Goal: Transaction & Acquisition: Purchase product/service

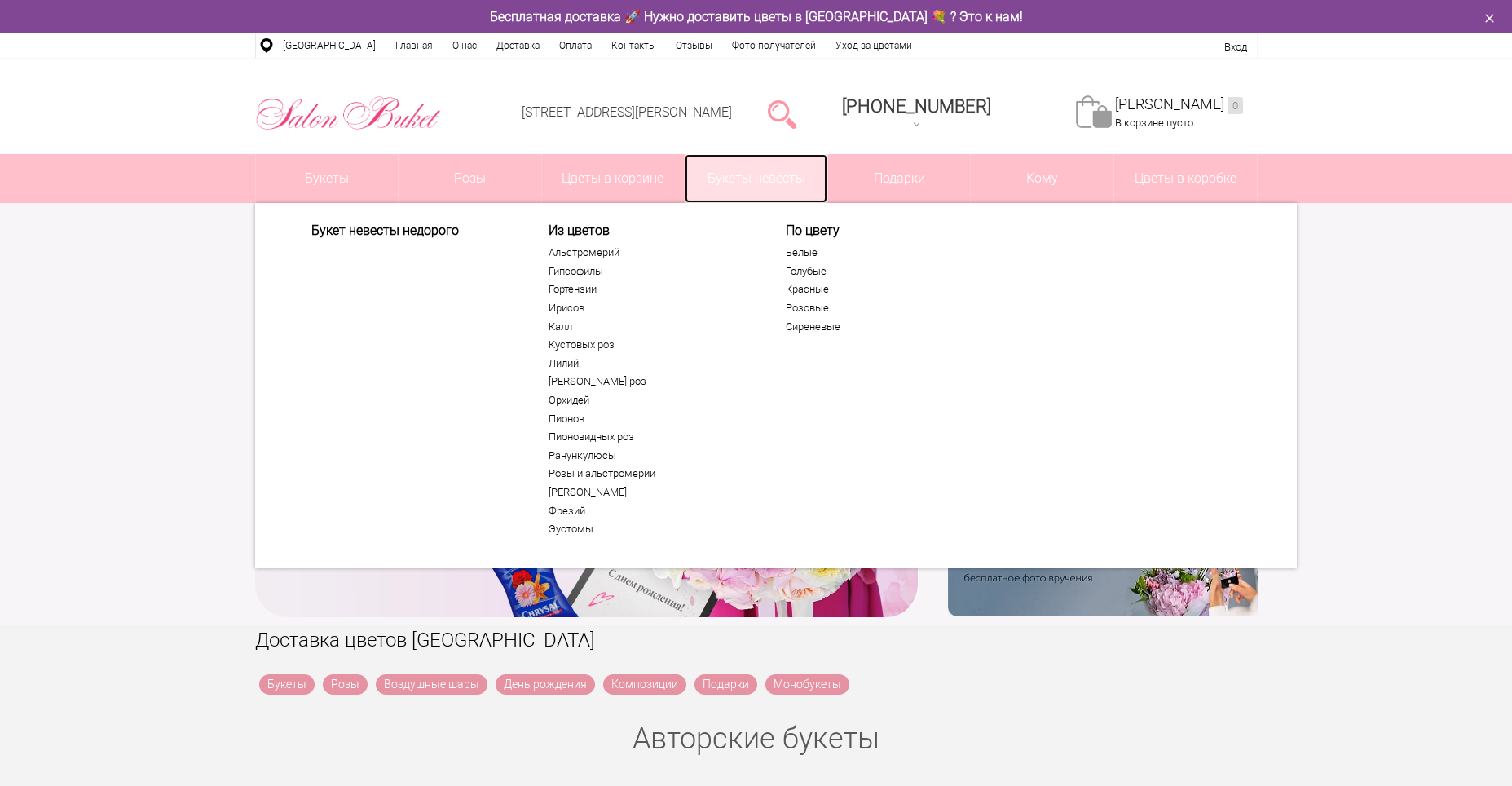
click at [721, 177] on link "Букеты невесты" at bounding box center [756, 179] width 143 height 49
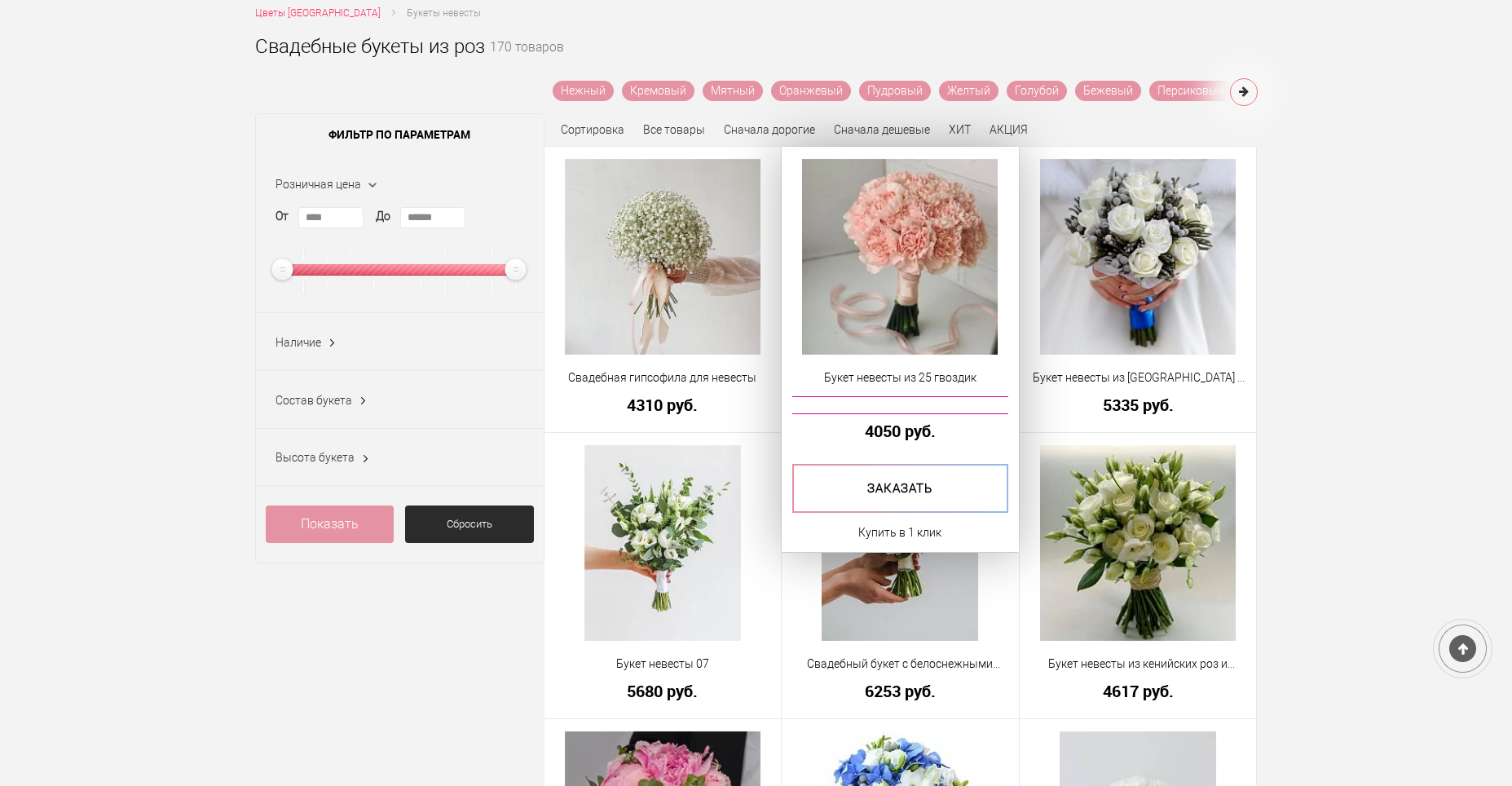
scroll to position [245, 0]
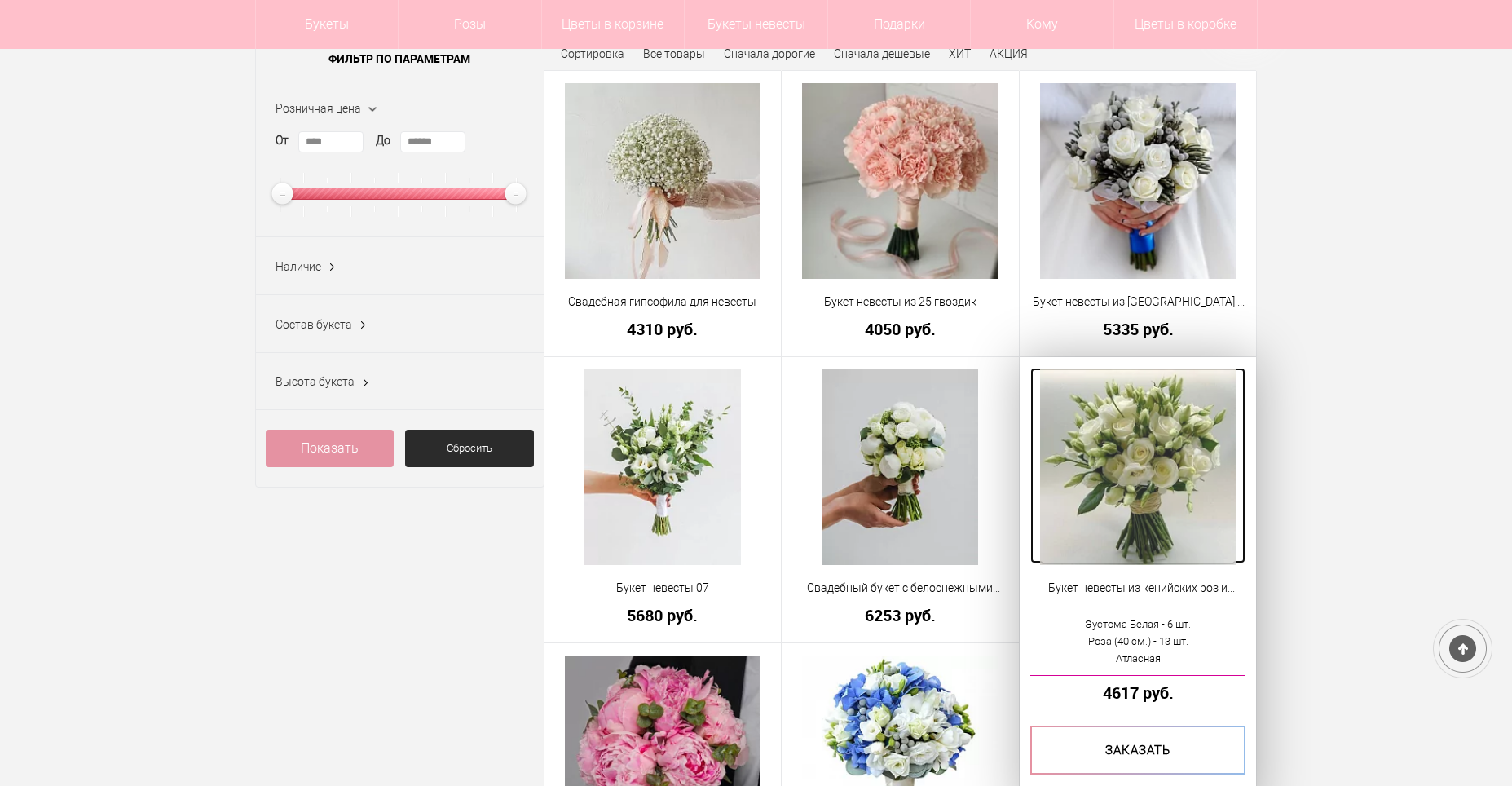
click at [1153, 469] on img at bounding box center [1138, 466] width 196 height 196
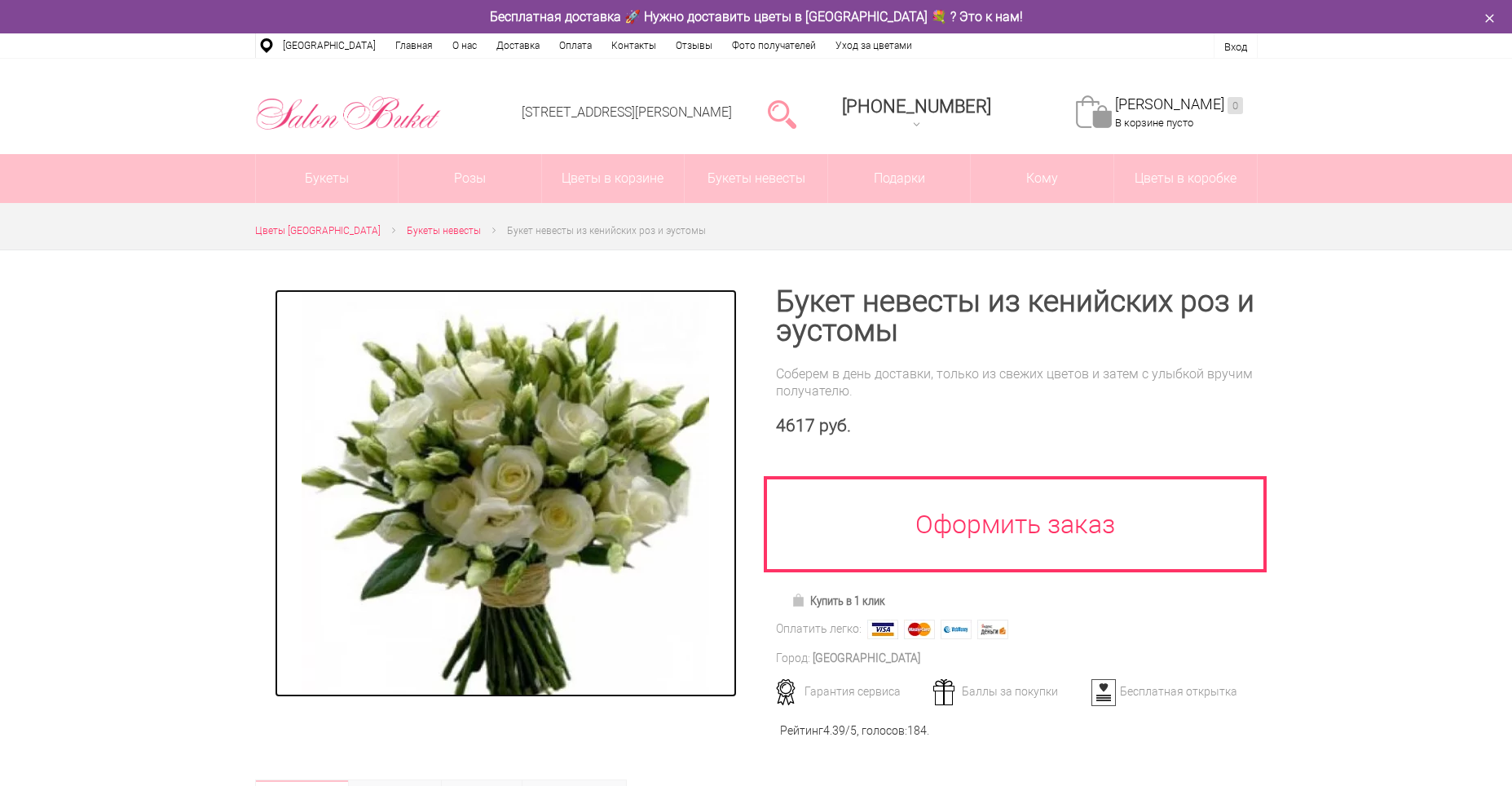
drag, startPoint x: 0, startPoint y: 0, endPoint x: 526, endPoint y: 467, distance: 703.4
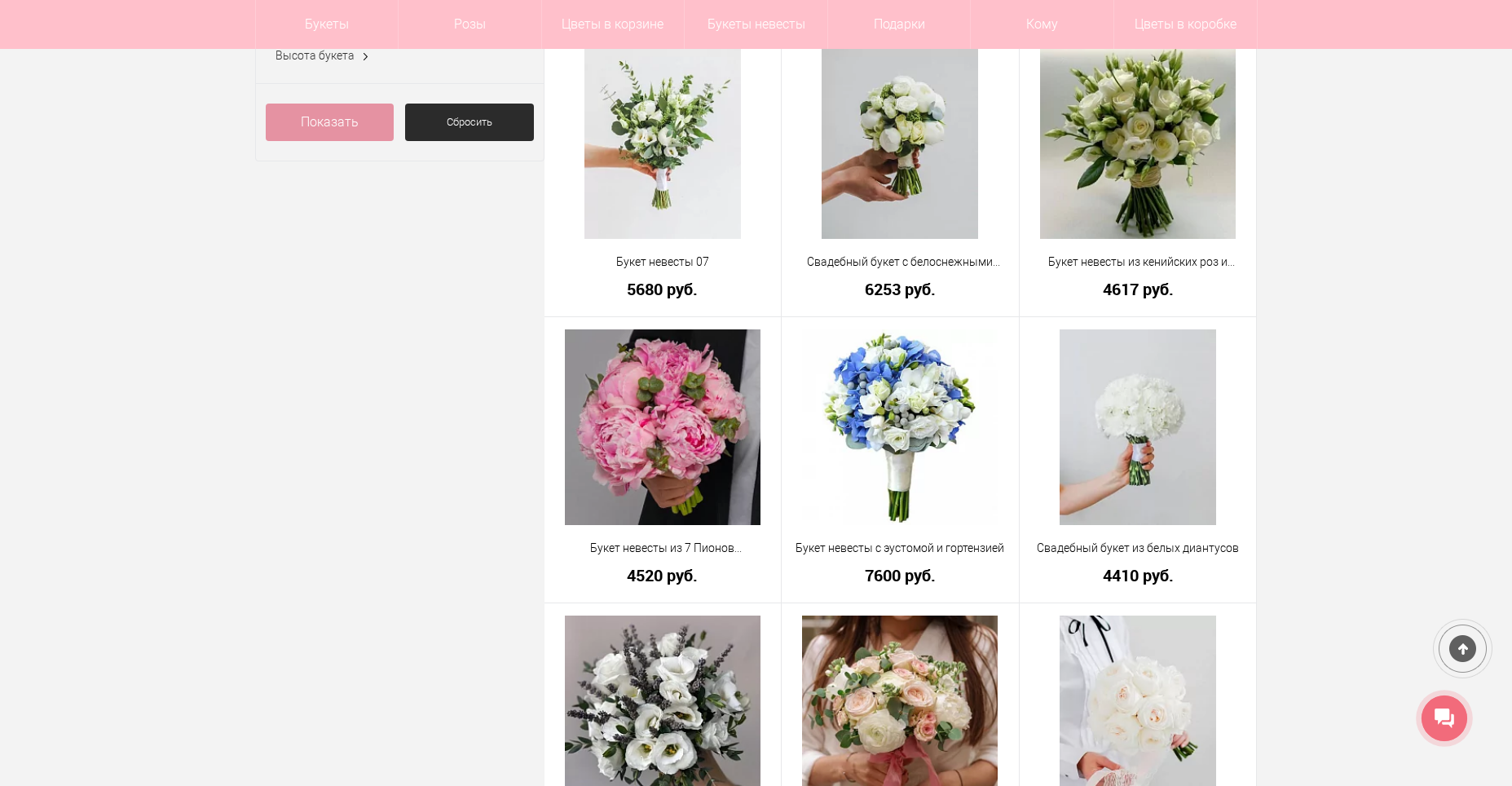
scroll to position [652, 0]
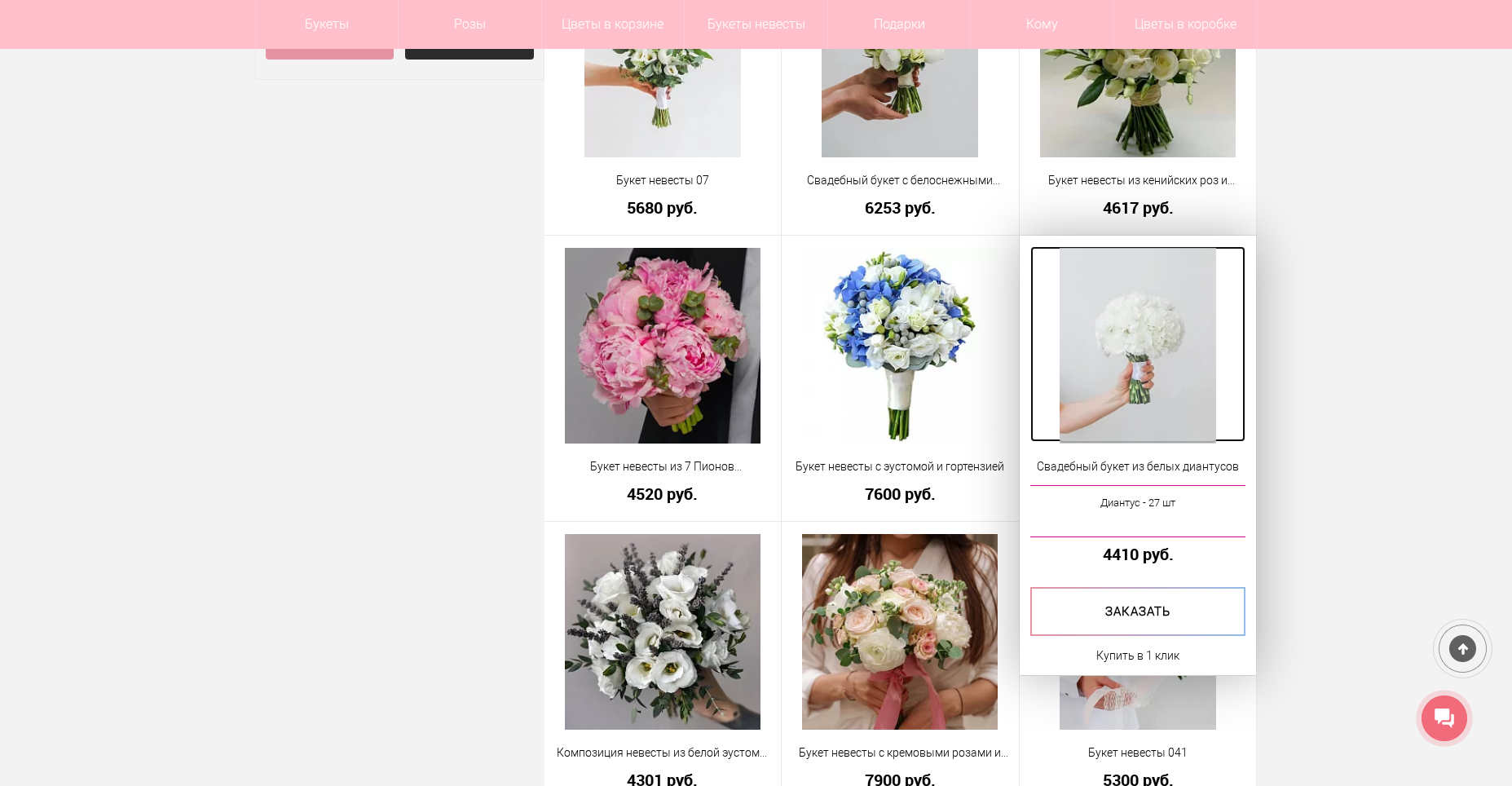
click at [1125, 379] on img at bounding box center [1137, 345] width 156 height 196
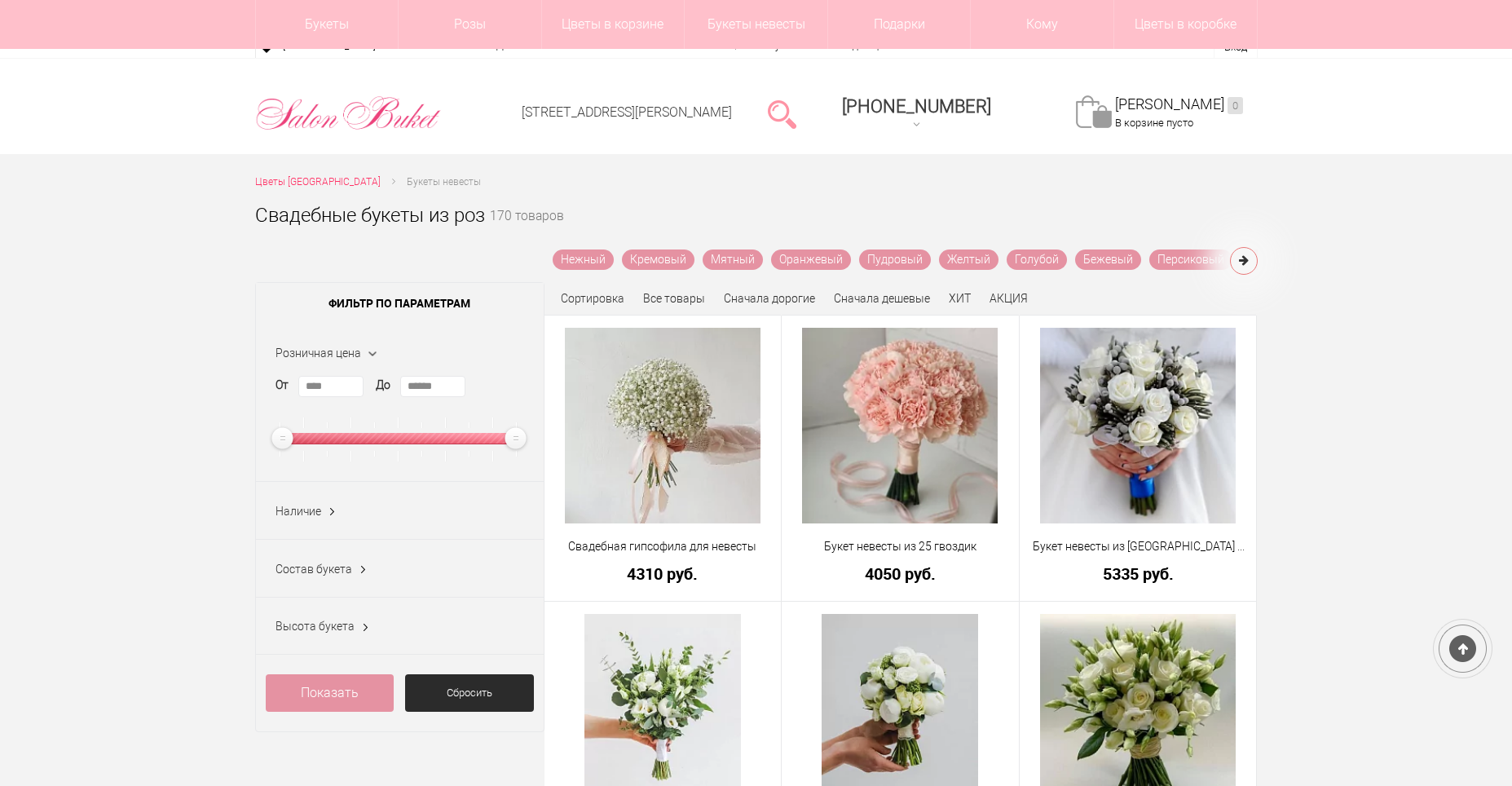
scroll to position [1109, 0]
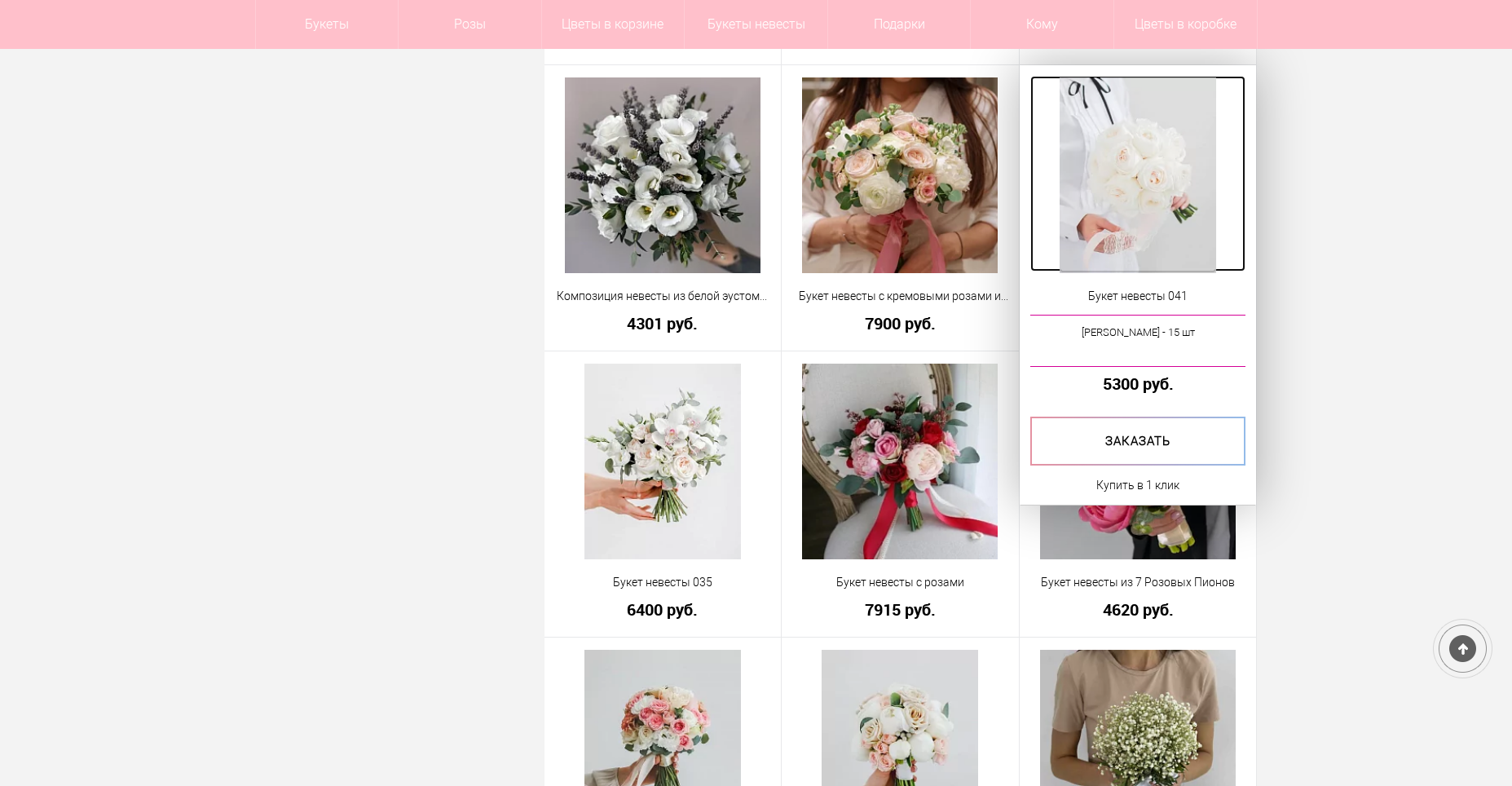
click at [1112, 203] on img at bounding box center [1137, 175] width 156 height 196
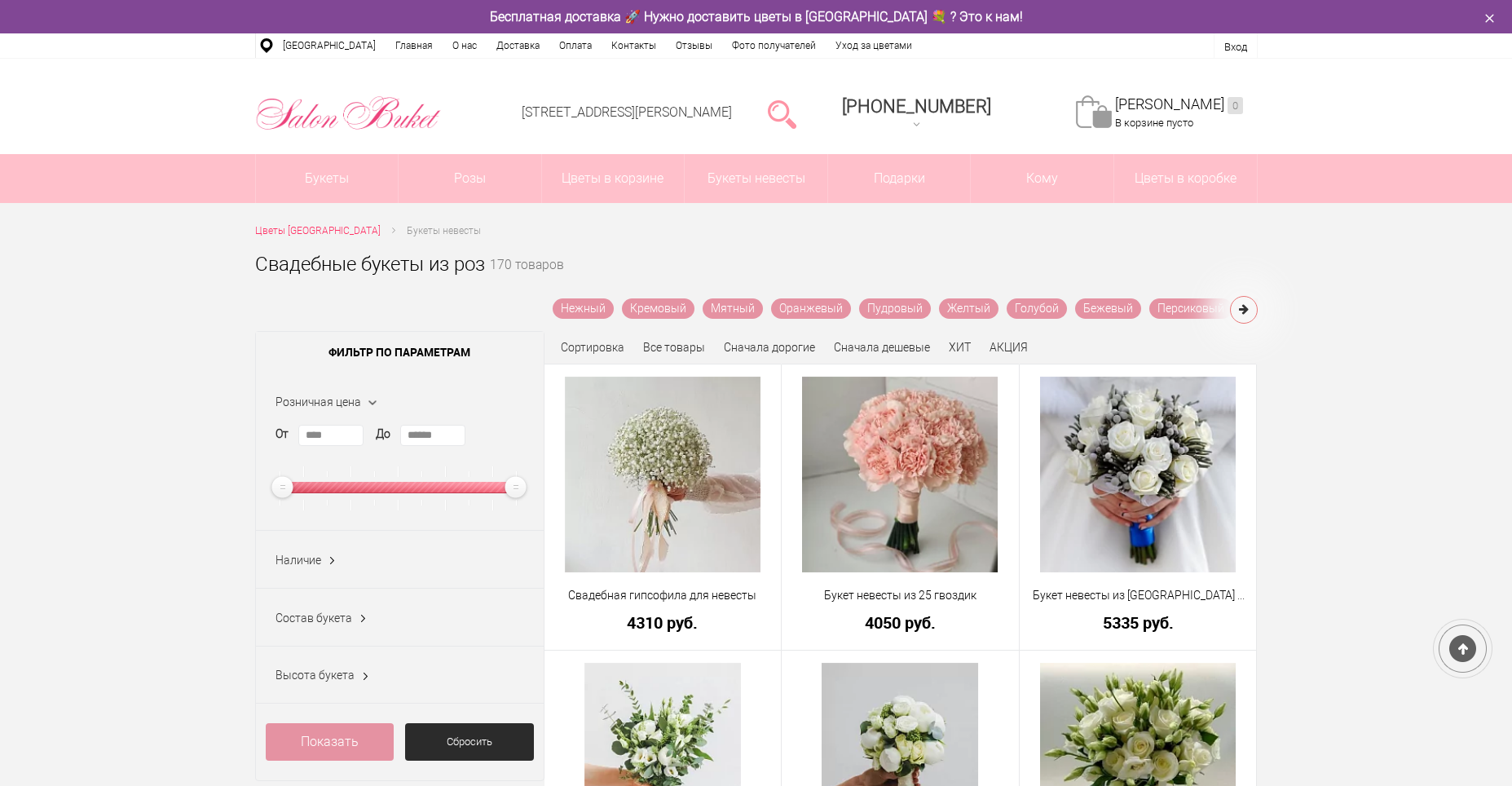
scroll to position [1158, 0]
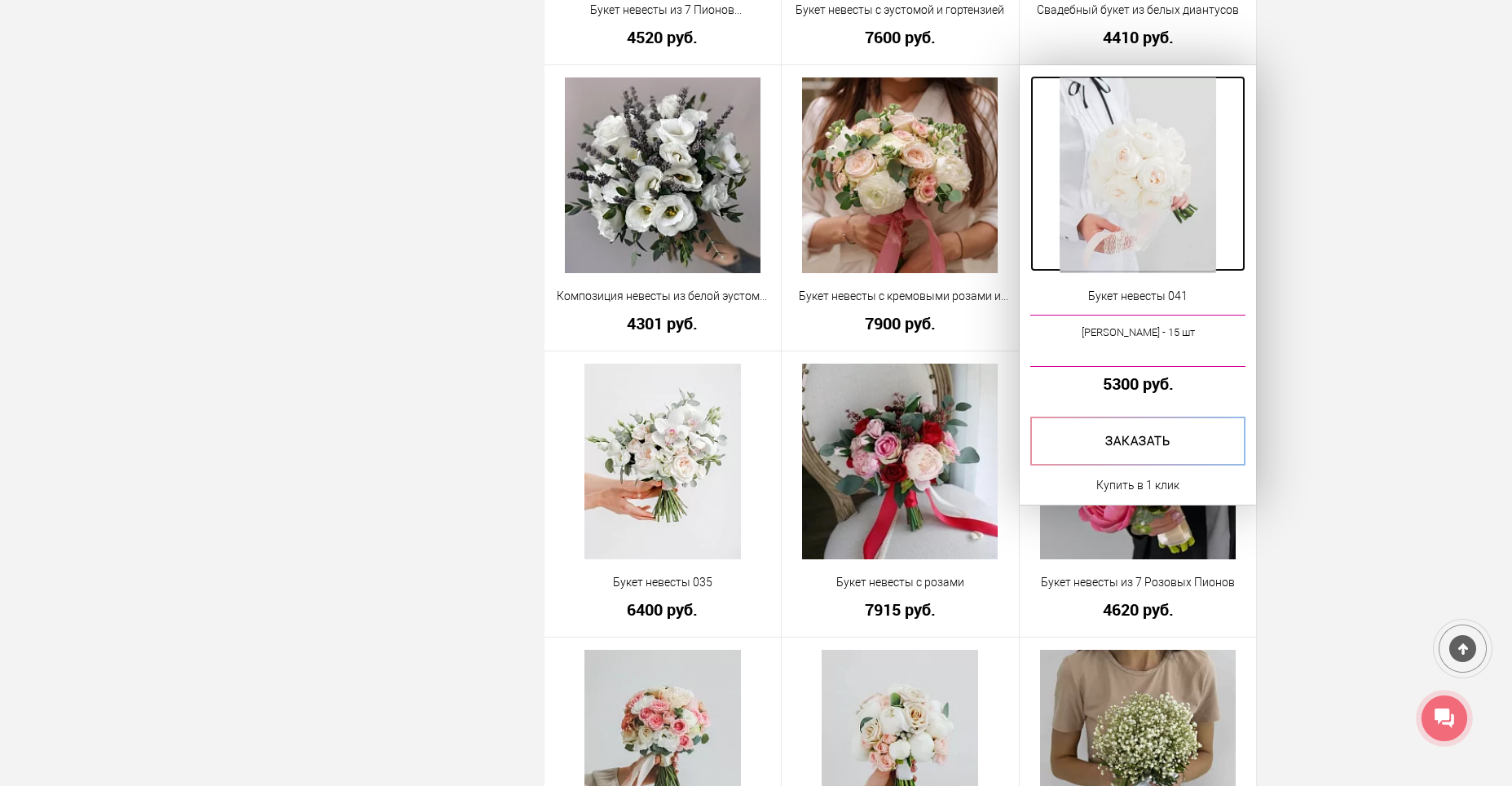
click at [1187, 160] on img at bounding box center [1137, 175] width 156 height 196
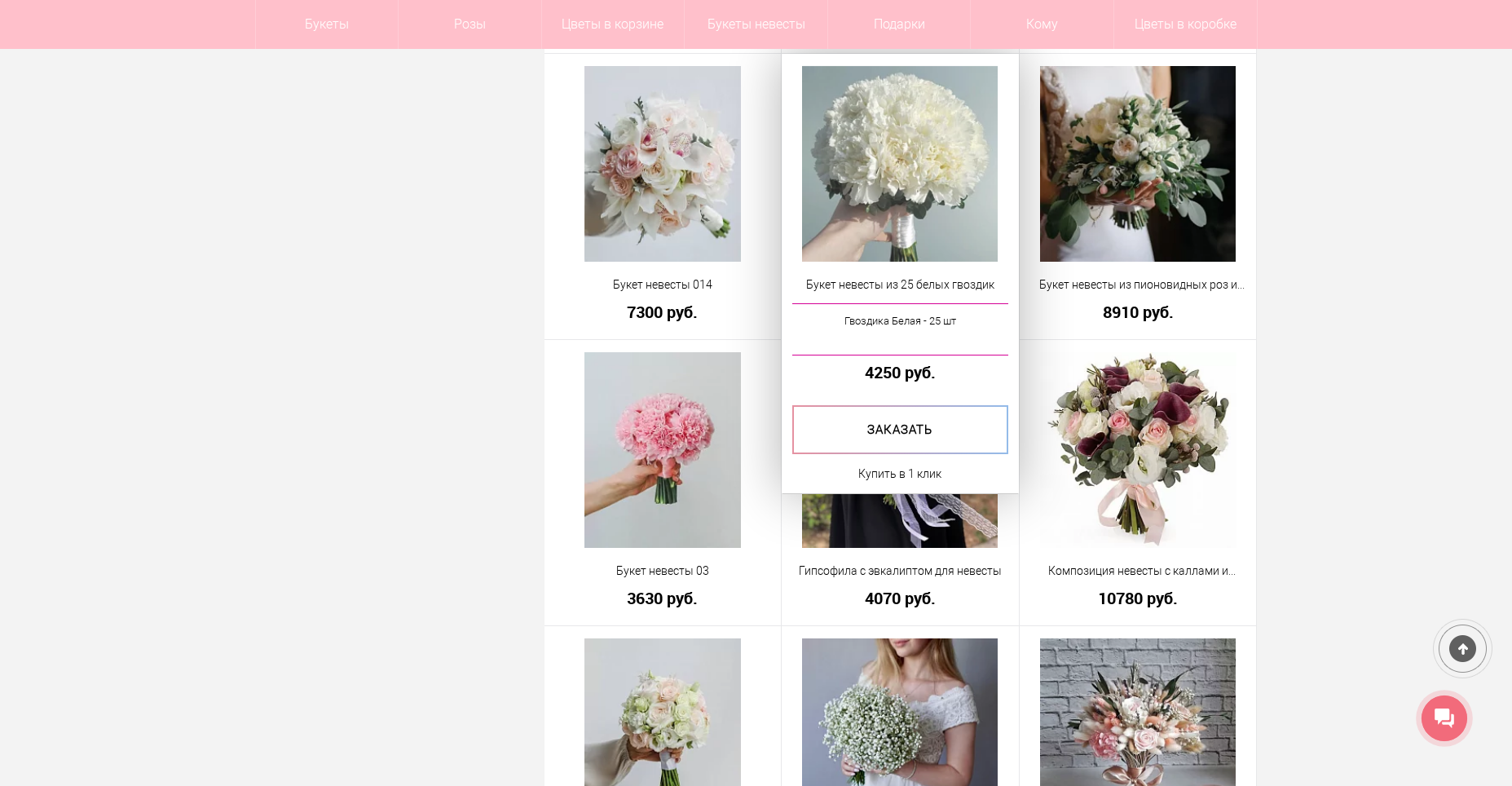
scroll to position [3685, 0]
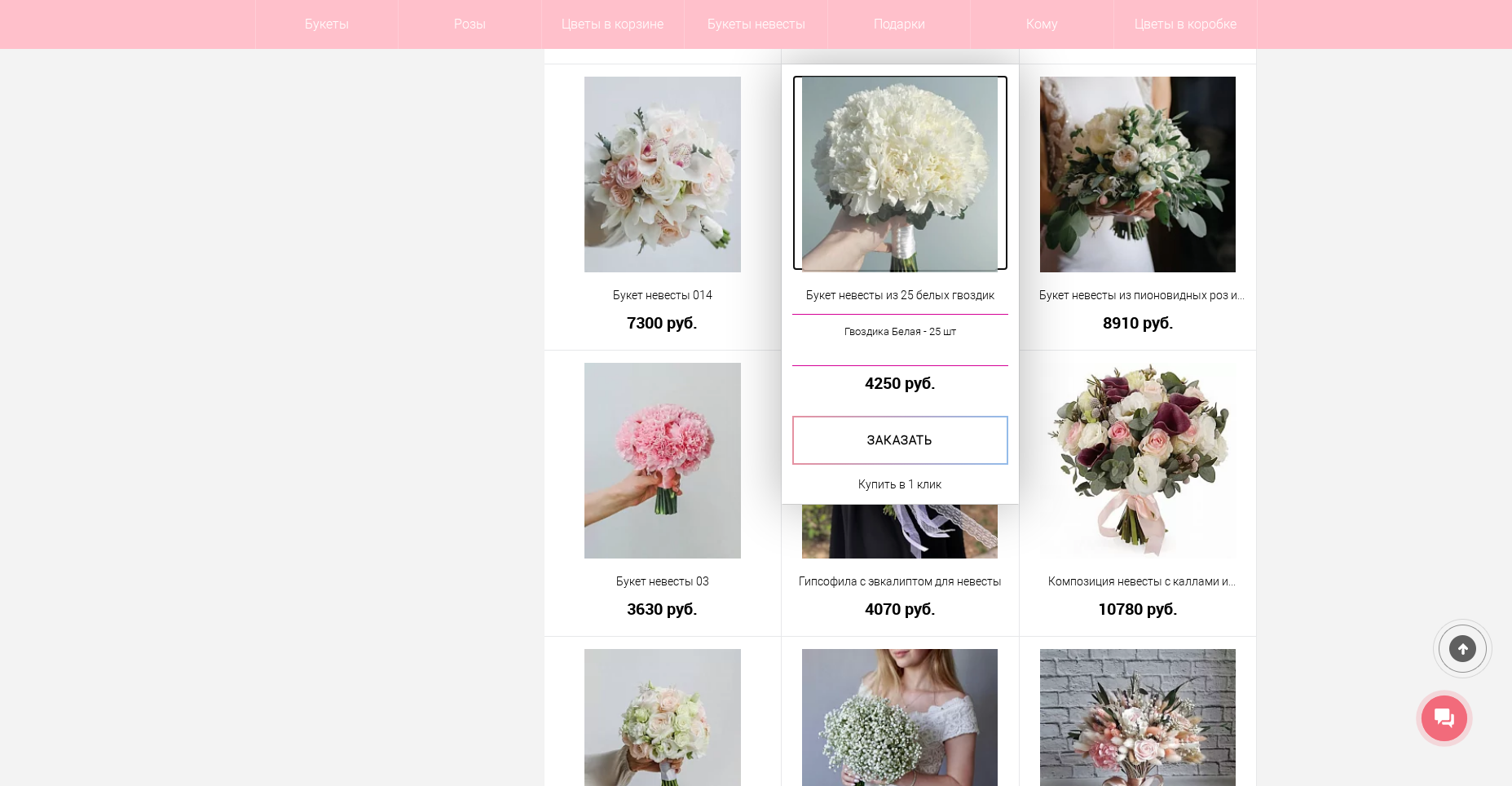
click at [877, 193] on img at bounding box center [900, 174] width 196 height 196
